Goal: Task Accomplishment & Management: Use online tool/utility

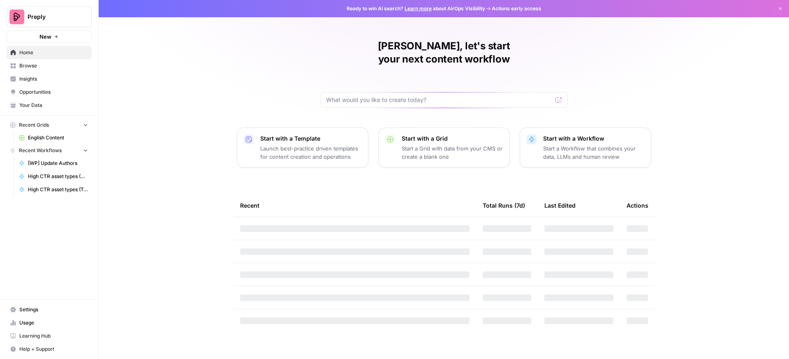
click at [42, 120] on button "Recent Grids" at bounding box center [49, 125] width 85 height 12
click at [46, 137] on span "English Content" at bounding box center [58, 137] width 60 height 7
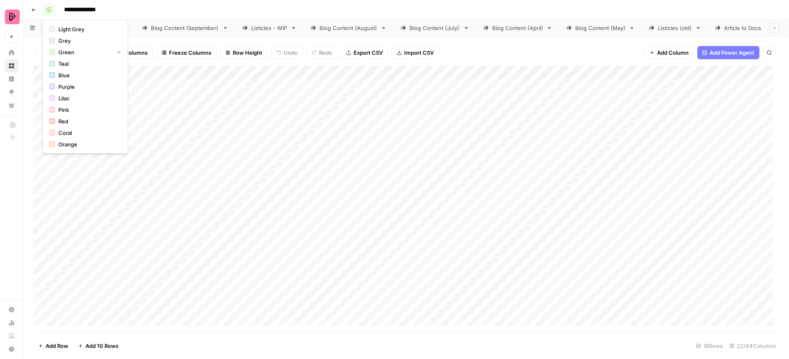
click at [47, 8] on rect "button" at bounding box center [48, 9] width 5 height 5
click at [29, 7] on button "Go back" at bounding box center [33, 10] width 11 height 11
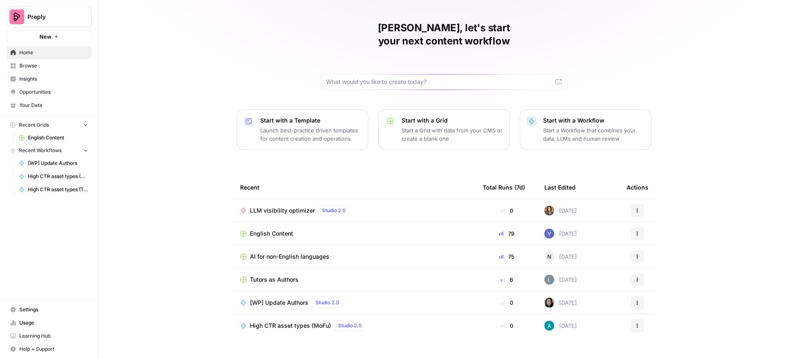
scroll to position [19, 0]
click at [31, 68] on span "Browse" at bounding box center [53, 65] width 69 height 7
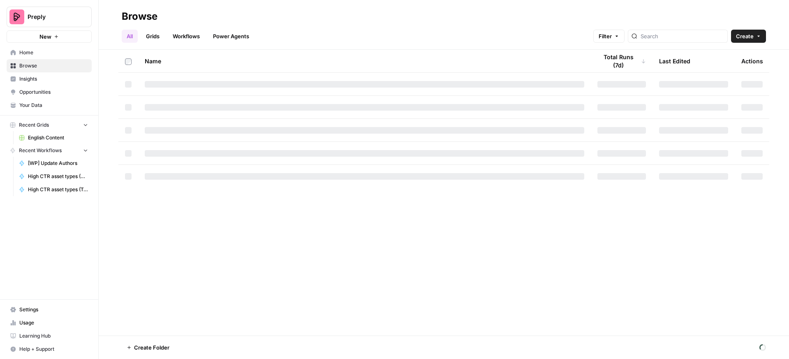
click at [152, 39] on link "Grids" at bounding box center [152, 36] width 23 height 13
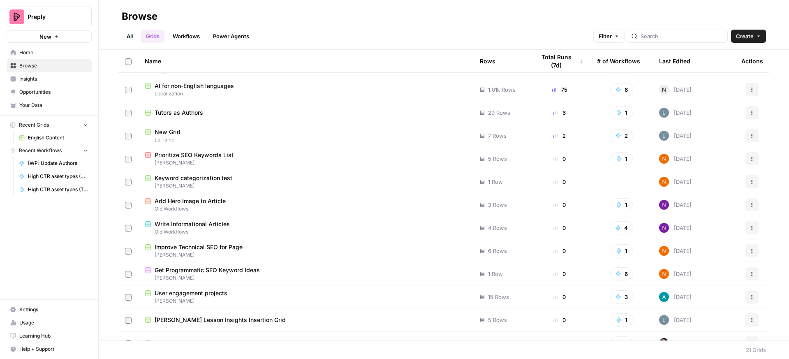
scroll to position [24, 0]
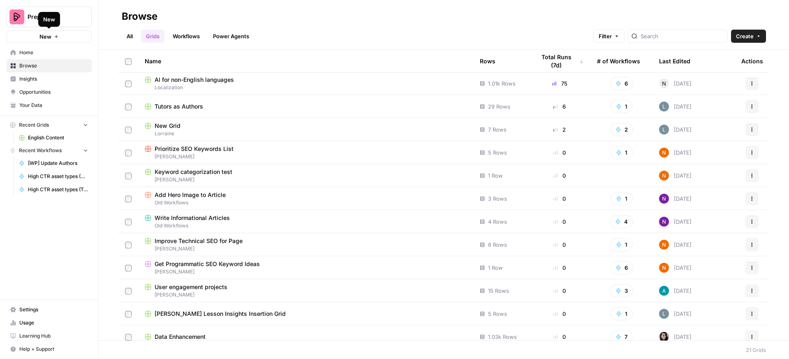
click at [44, 13] on div "New" at bounding box center [49, 19] width 22 height 15
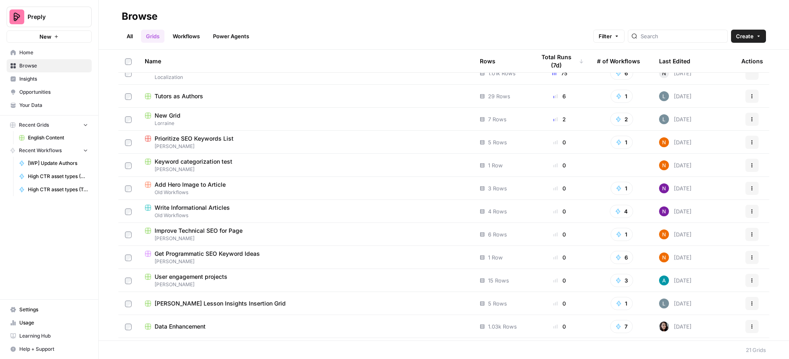
scroll to position [0, 0]
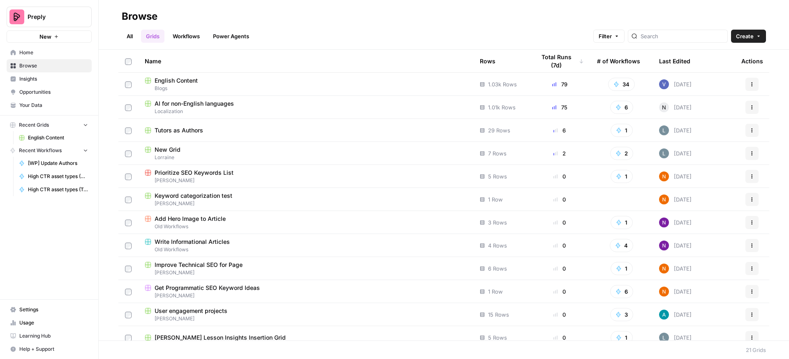
click at [185, 42] on link "Workflows" at bounding box center [186, 36] width 37 height 13
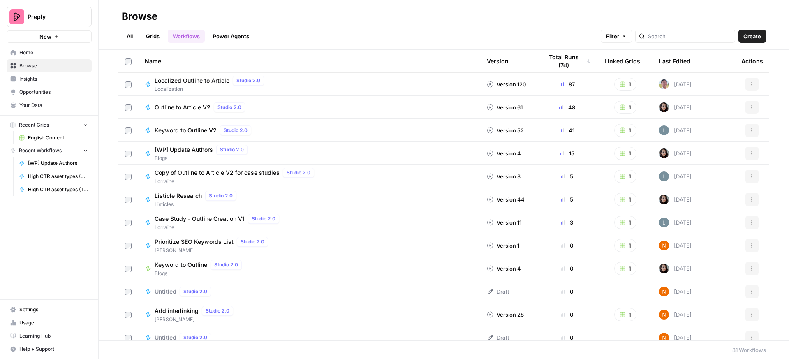
click at [215, 84] on span "Localized Outline to Article" at bounding box center [192, 80] width 75 height 8
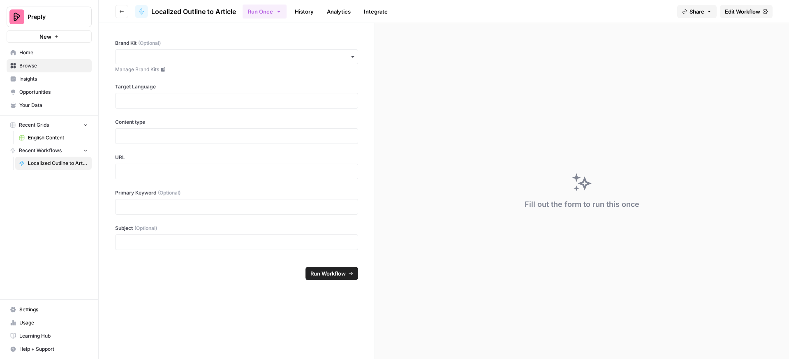
click at [46, 48] on link "Home" at bounding box center [49, 52] width 85 height 13
